Goal: Check status: Check status

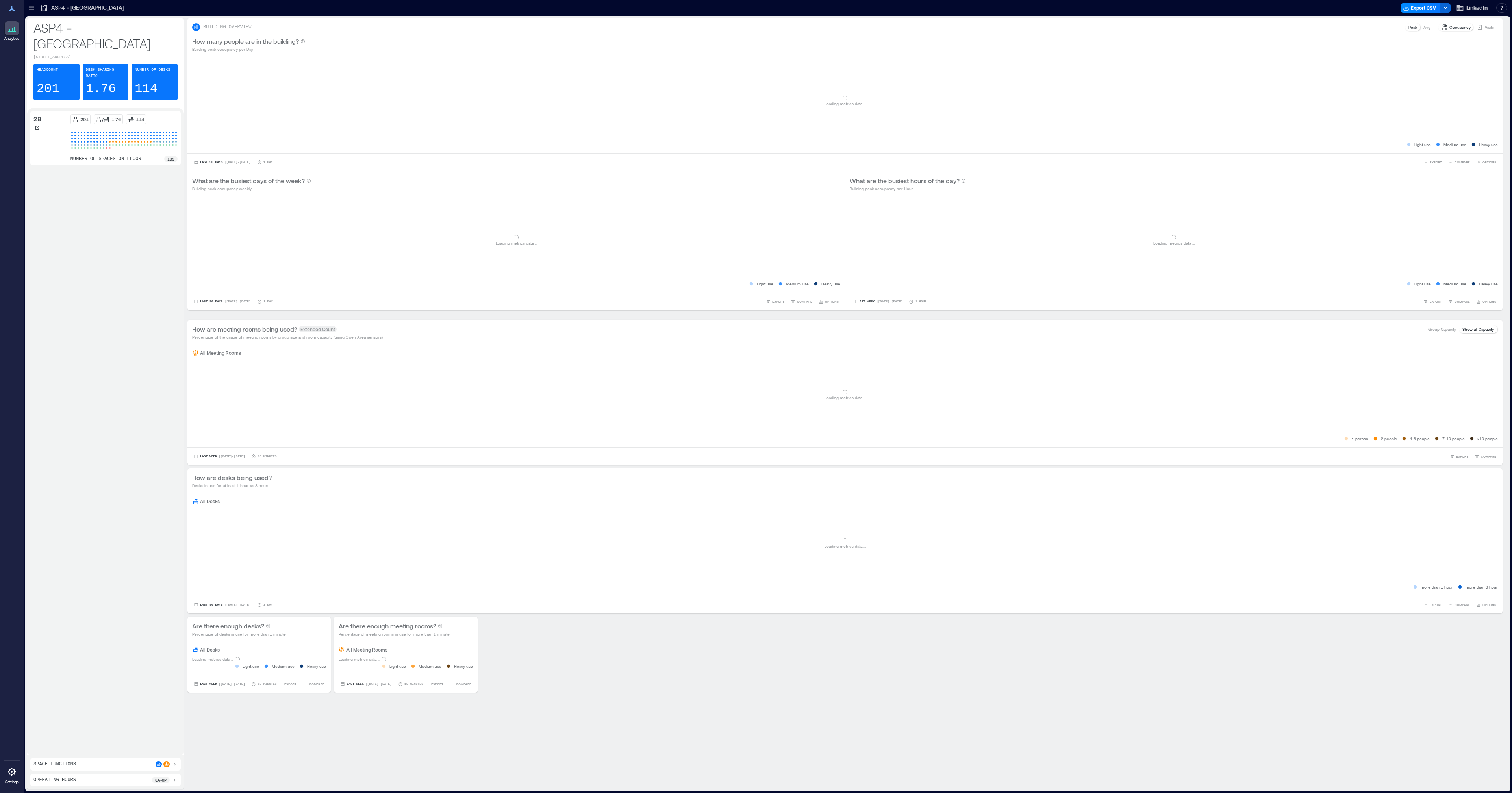
click at [87, 9] on p "ASP4 - [GEOGRAPHIC_DATA]" at bounding box center [87, 8] width 72 height 8
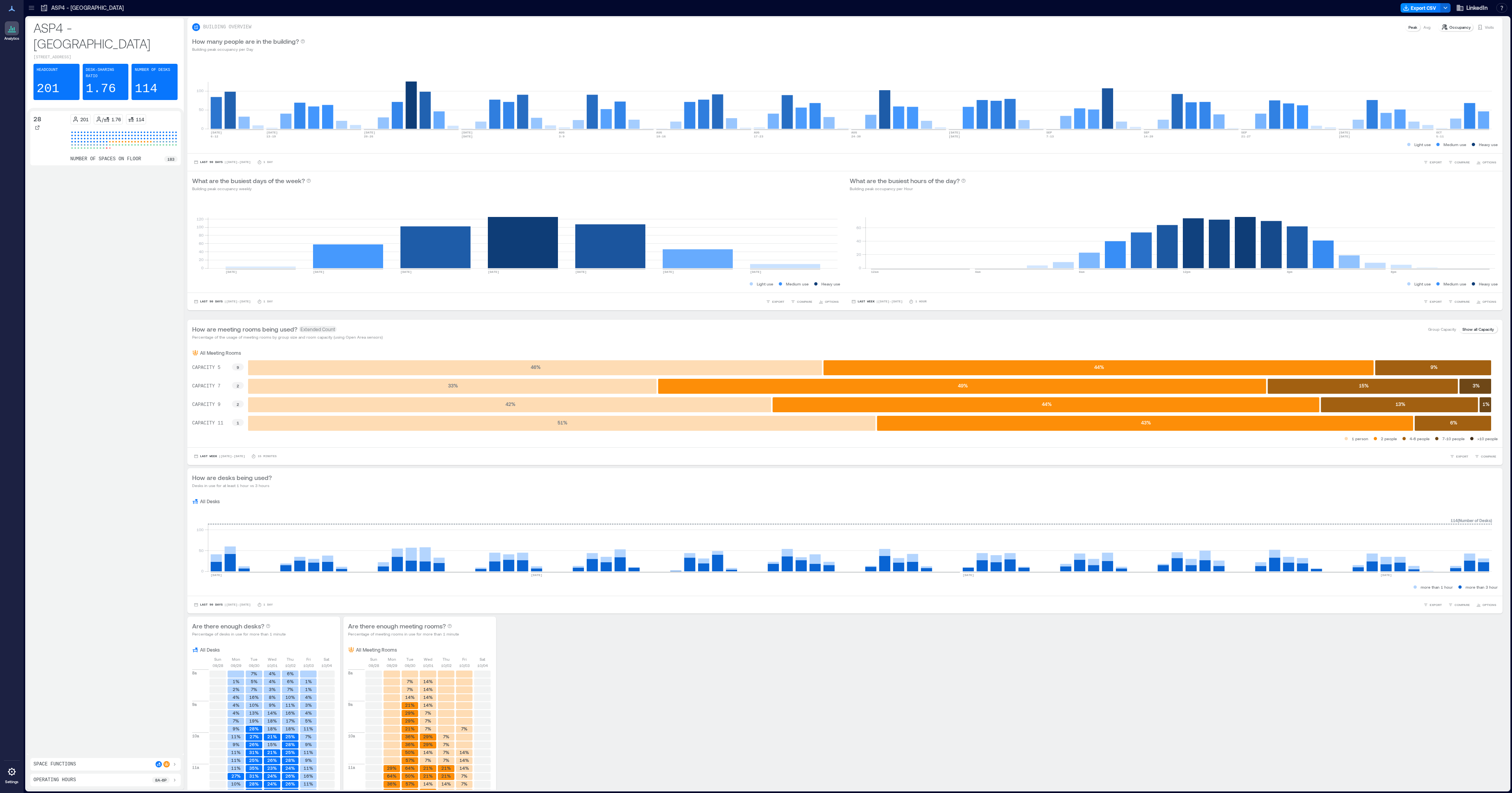
click at [81, 5] on p "ASP4 - [GEOGRAPHIC_DATA]" at bounding box center [87, 8] width 72 height 8
click at [32, 8] on icon at bounding box center [31, 8] width 8 height 8
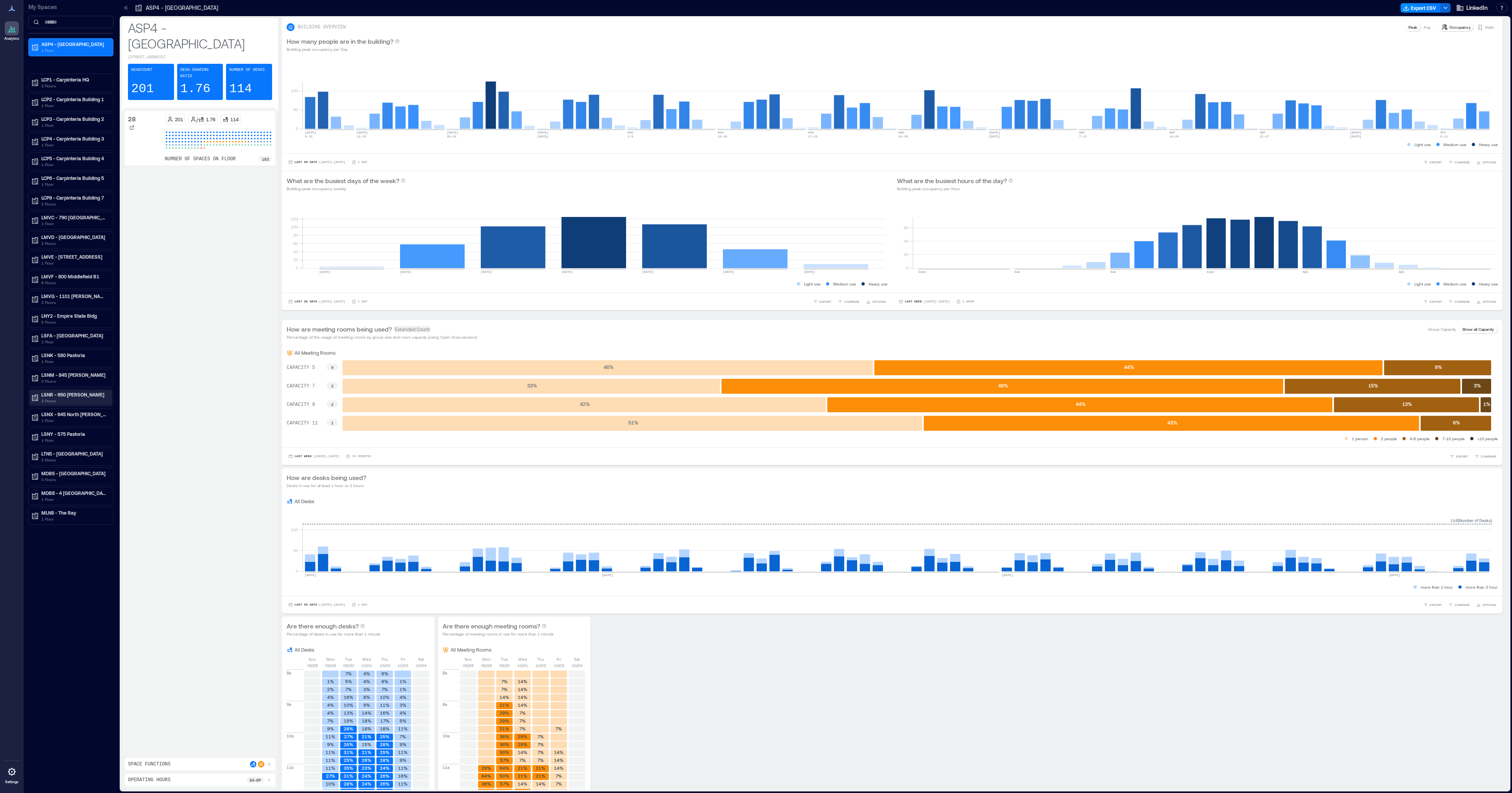
click at [66, 394] on p "LSNR - 950 [PERSON_NAME]" at bounding box center [74, 394] width 66 height 6
click at [42, 449] on p "04" at bounding box center [43, 446] width 5 height 6
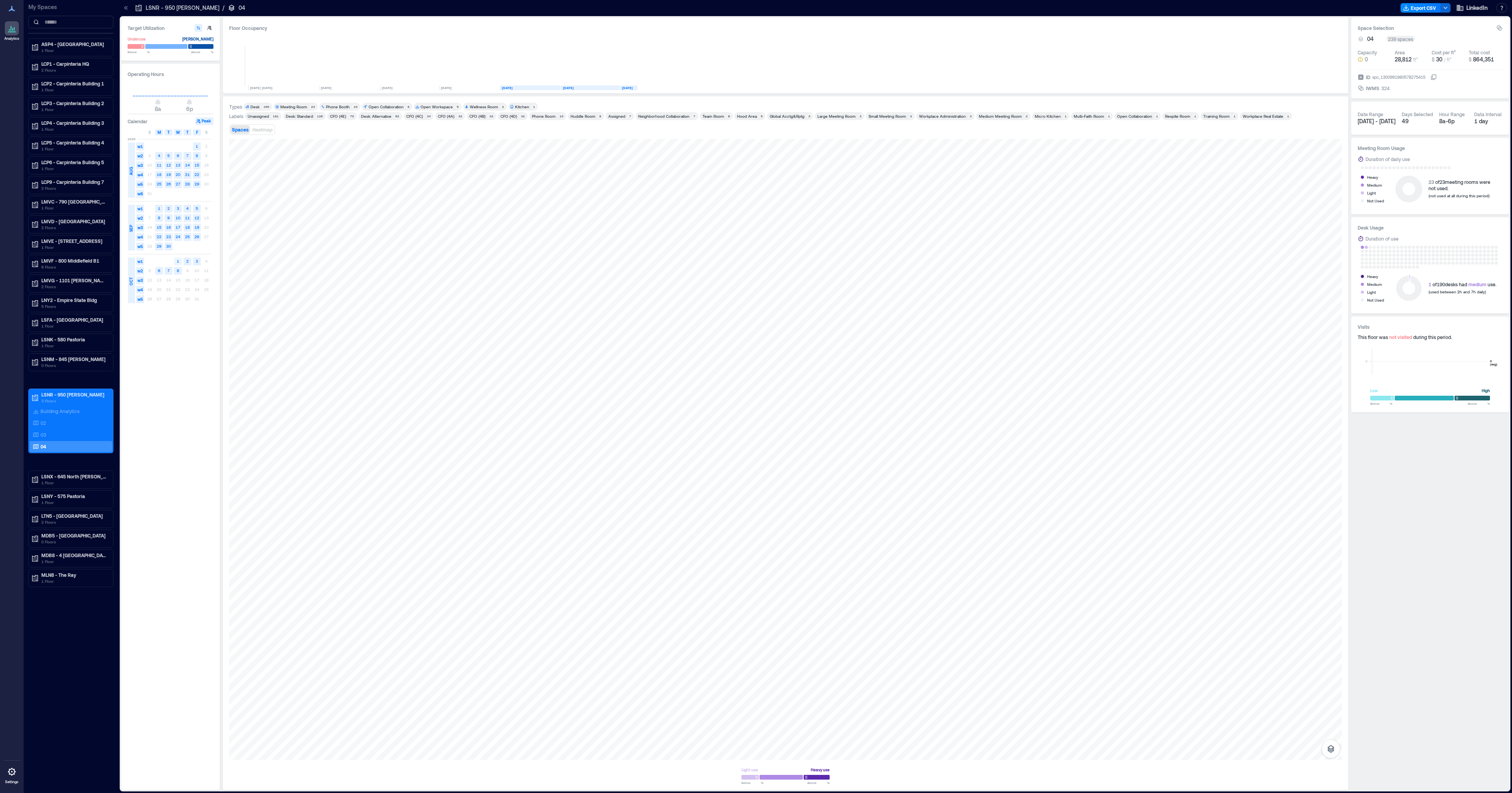
click at [178, 261] on text "1" at bounding box center [178, 261] width 2 height 5
click at [683, 248] on div at bounding box center [785, 450] width 1113 height 621
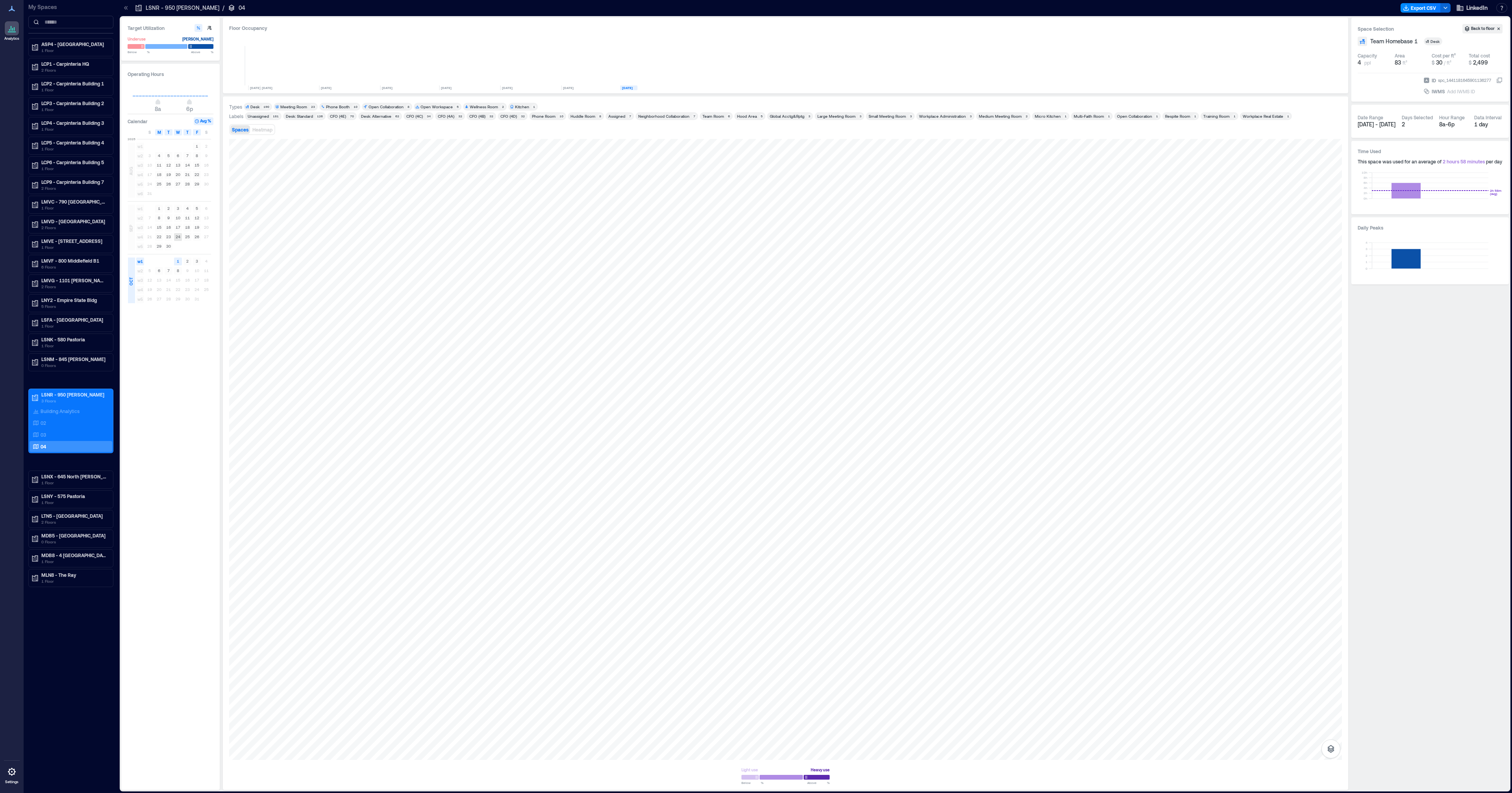
click at [179, 238] on text "24" at bounding box center [178, 237] width 5 height 5
click at [185, 237] on text "25" at bounding box center [187, 237] width 5 height 5
click at [692, 252] on div at bounding box center [785, 450] width 1113 height 621
click at [757, 226] on div at bounding box center [785, 450] width 1113 height 621
click at [759, 252] on div at bounding box center [785, 450] width 1113 height 621
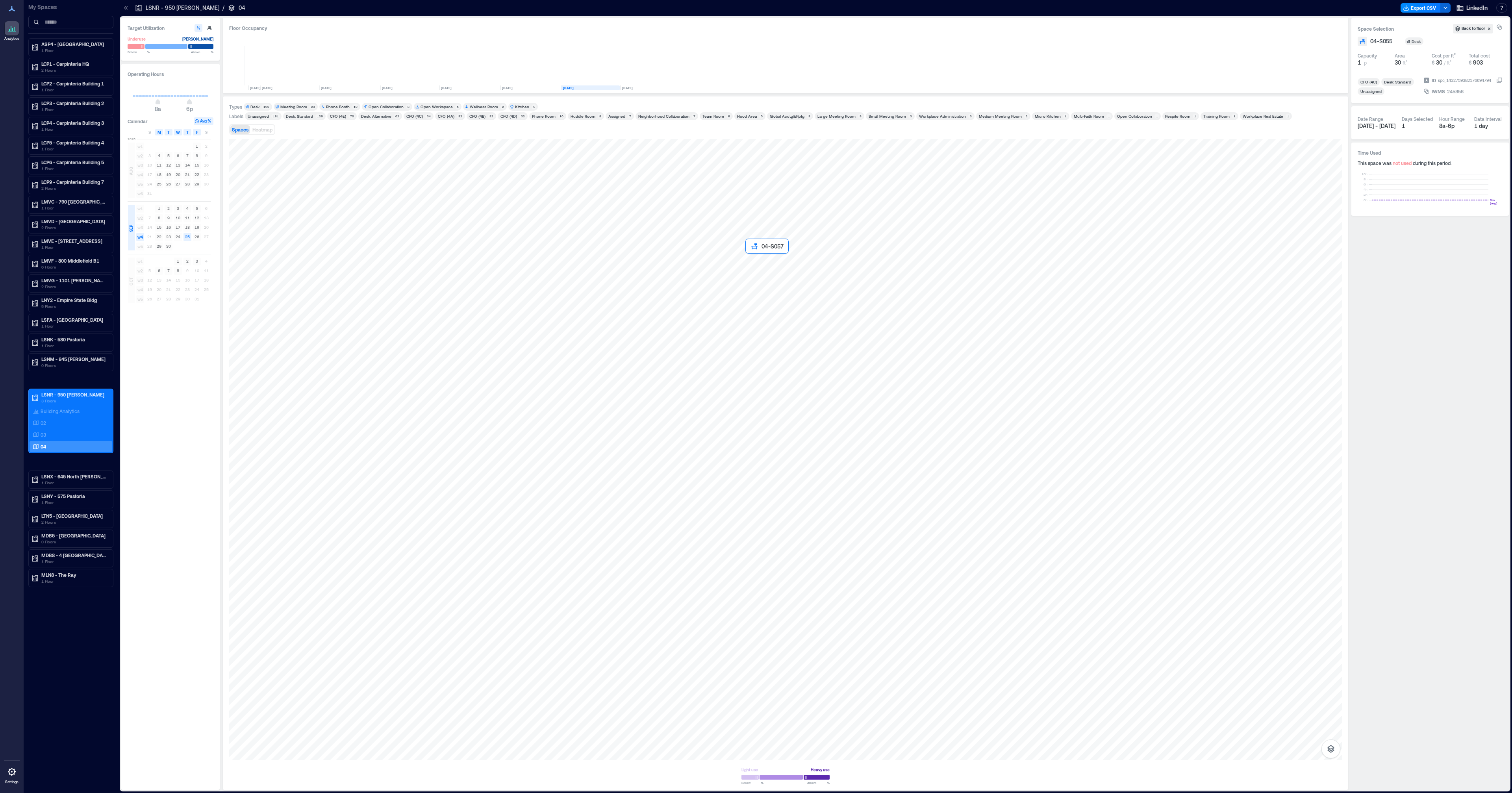
click at [758, 264] on div at bounding box center [785, 450] width 1113 height 621
click at [760, 265] on div at bounding box center [785, 450] width 1113 height 621
click at [185, 228] on text "18" at bounding box center [187, 227] width 5 height 5
click at [187, 228] on text "18" at bounding box center [187, 227] width 5 height 5
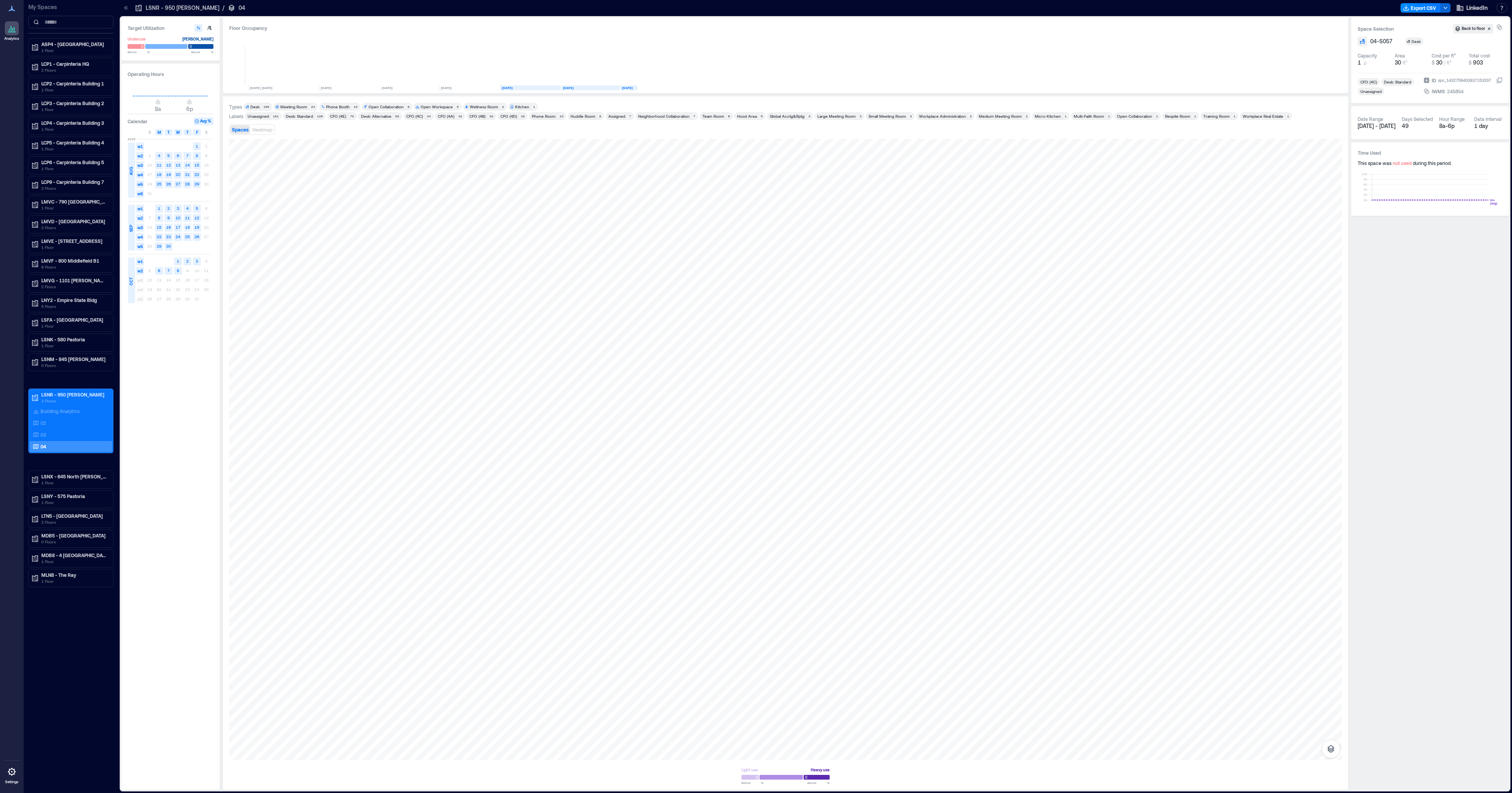
click at [187, 228] on text "18" at bounding box center [187, 227] width 5 height 5
click at [754, 257] on div at bounding box center [785, 450] width 1113 height 621
click at [169, 238] on text "23" at bounding box center [168, 237] width 5 height 5
click at [177, 236] on text "24" at bounding box center [178, 237] width 5 height 5
click at [166, 237] on text "23" at bounding box center [168, 237] width 5 height 5
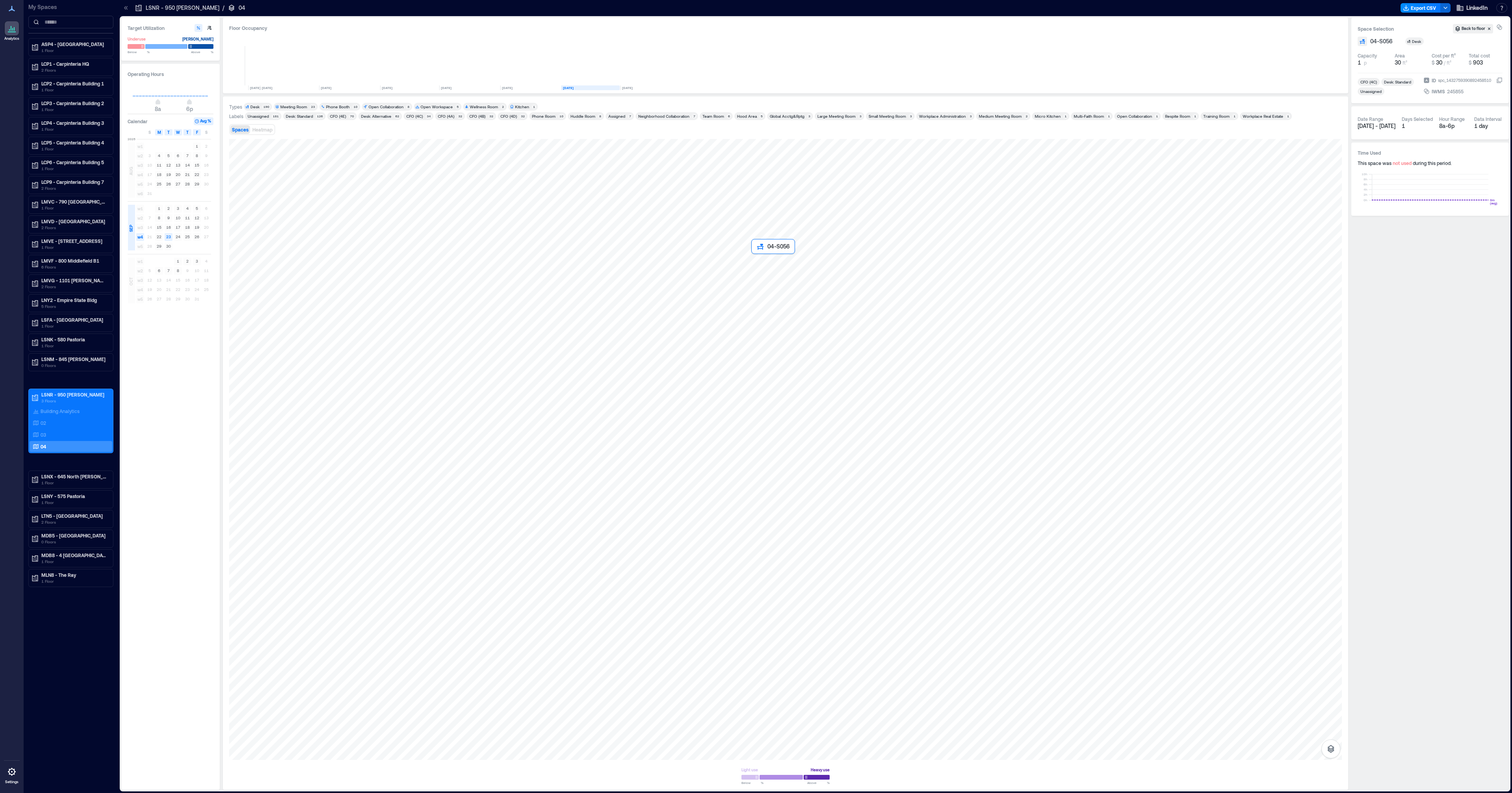
click at [759, 262] on div at bounding box center [785, 450] width 1113 height 621
click at [764, 264] on div at bounding box center [785, 450] width 1113 height 621
